Goal: Navigation & Orientation: Understand site structure

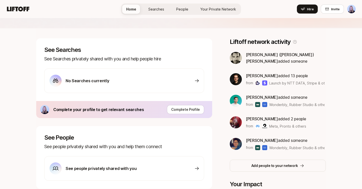
scroll to position [65, 0]
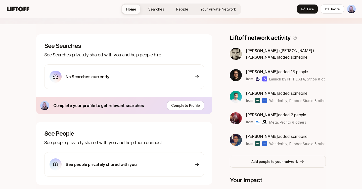
click at [185, 8] on span "People" at bounding box center [182, 9] width 12 height 5
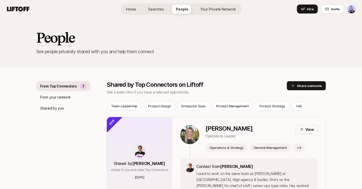
click at [210, 6] on link "Your Private Network" at bounding box center [218, 9] width 44 height 9
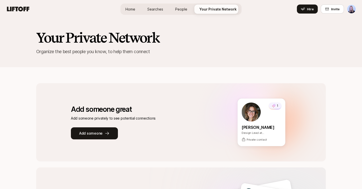
click at [133, 11] on span "Home" at bounding box center [130, 9] width 10 height 5
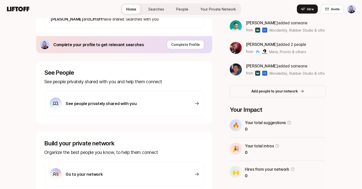
scroll to position [161, 0]
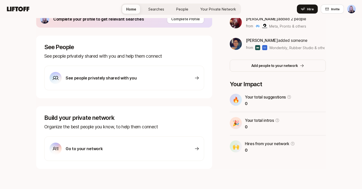
click at [27, 10] on icon at bounding box center [18, 9] width 22 height 5
